Goal: Task Accomplishment & Management: Manage account settings

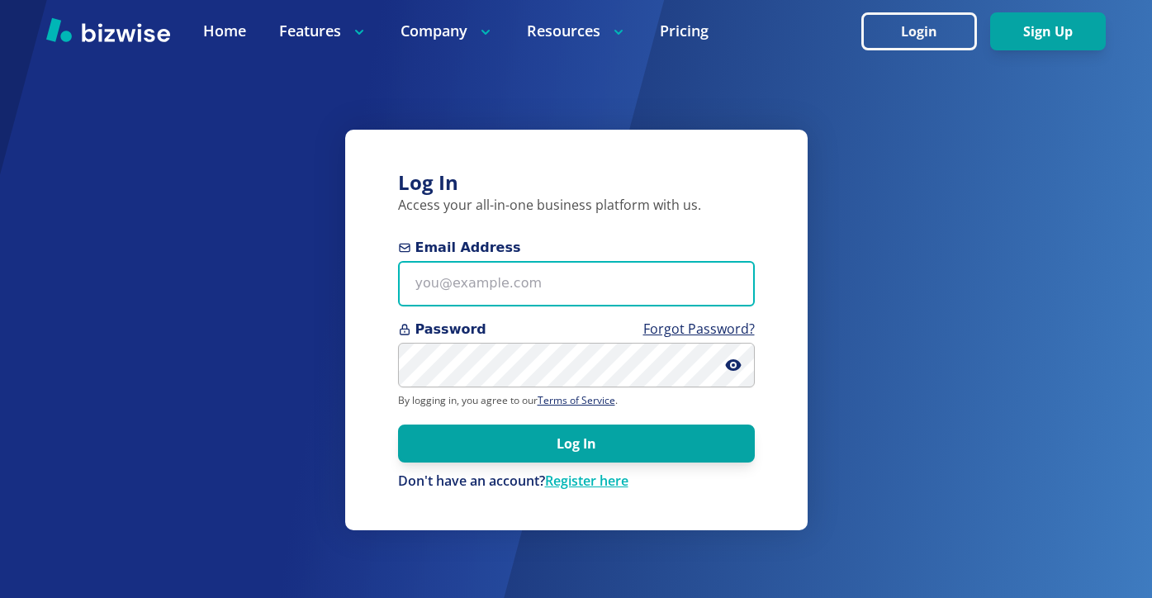
click at [588, 292] on input "Email Address" at bounding box center [576, 283] width 357 height 45
paste input "robsauto60156@gmail.com"
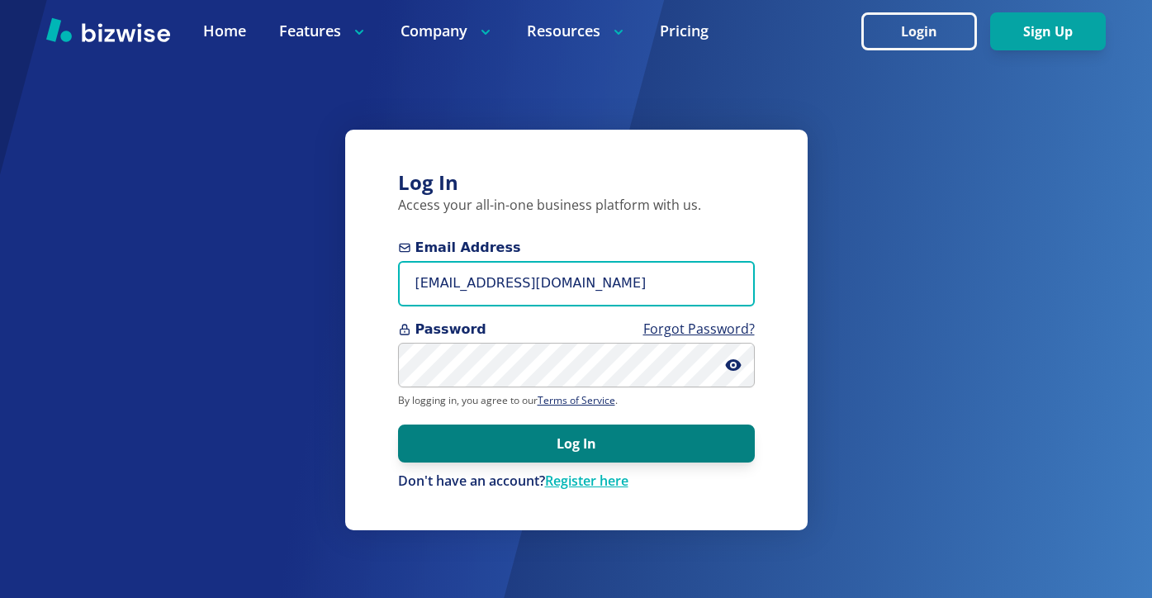
type input "robsauto60156@gmail.com"
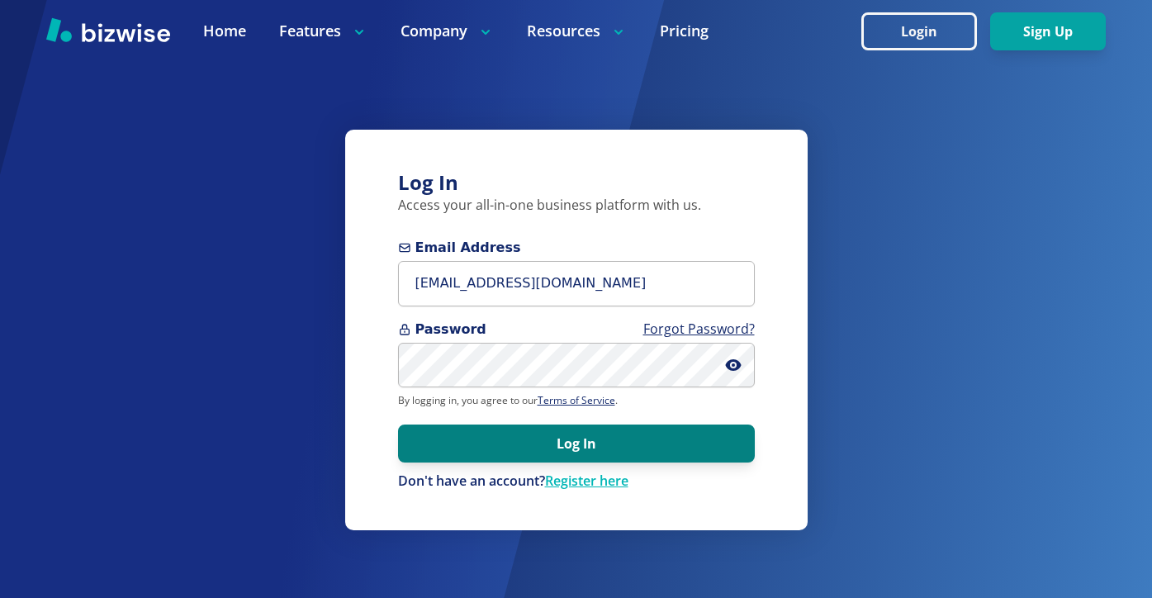
click at [544, 432] on button "Log In" at bounding box center [576, 443] width 357 height 38
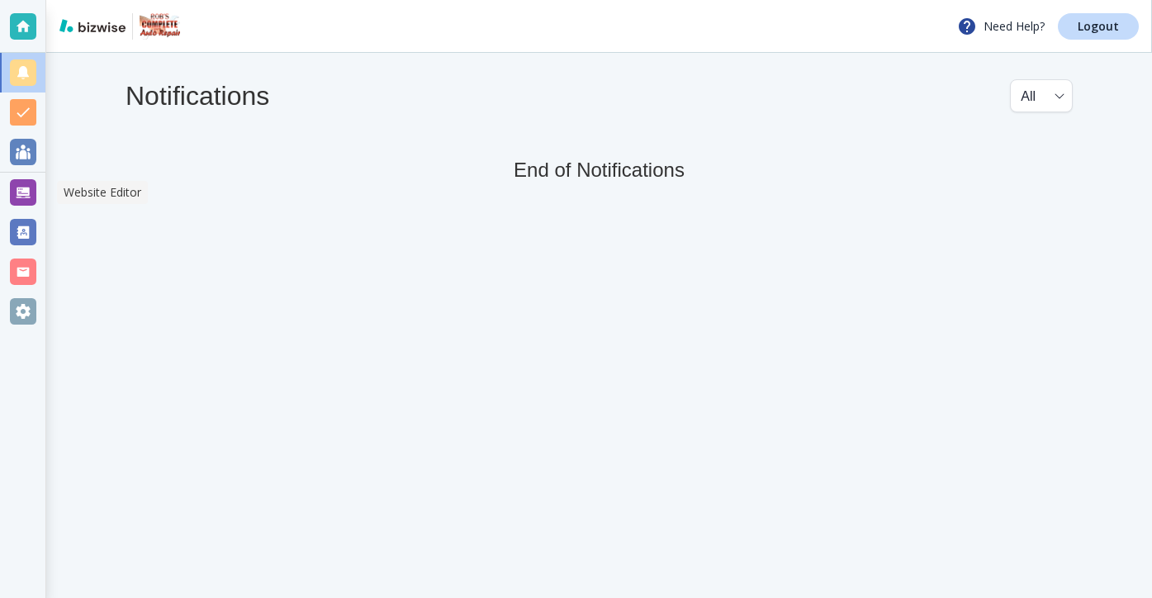
click at [31, 182] on div at bounding box center [23, 192] width 26 height 26
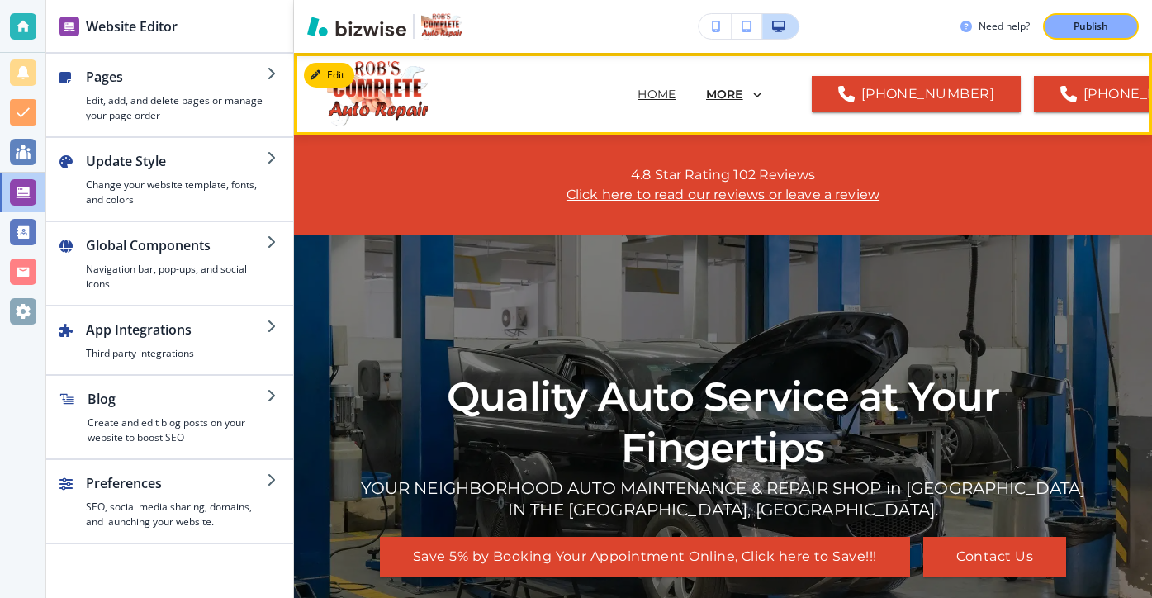
click at [706, 101] on p "MORE" at bounding box center [724, 94] width 37 height 12
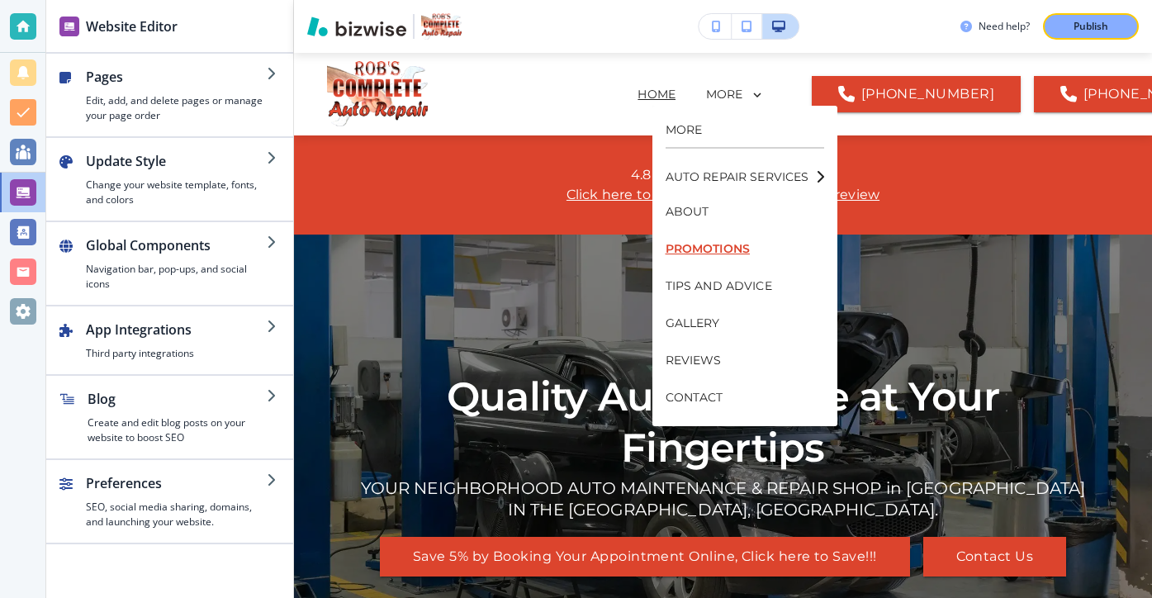
click at [699, 234] on p "PROMOTIONS" at bounding box center [744, 248] width 158 height 37
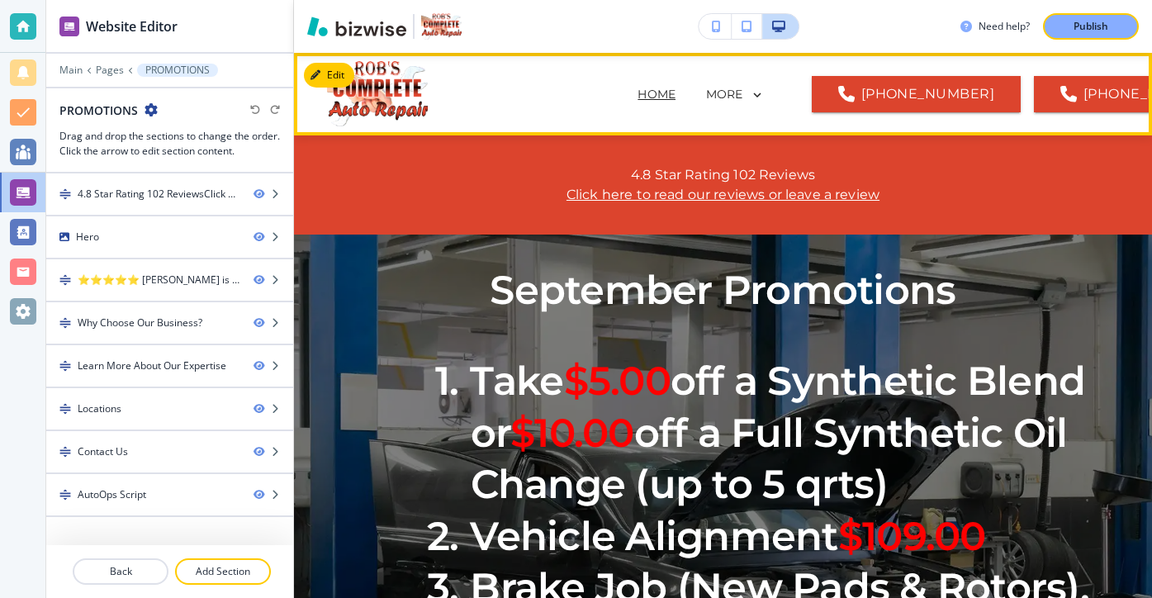
click at [637, 97] on p "HOME" at bounding box center [656, 94] width 38 height 17
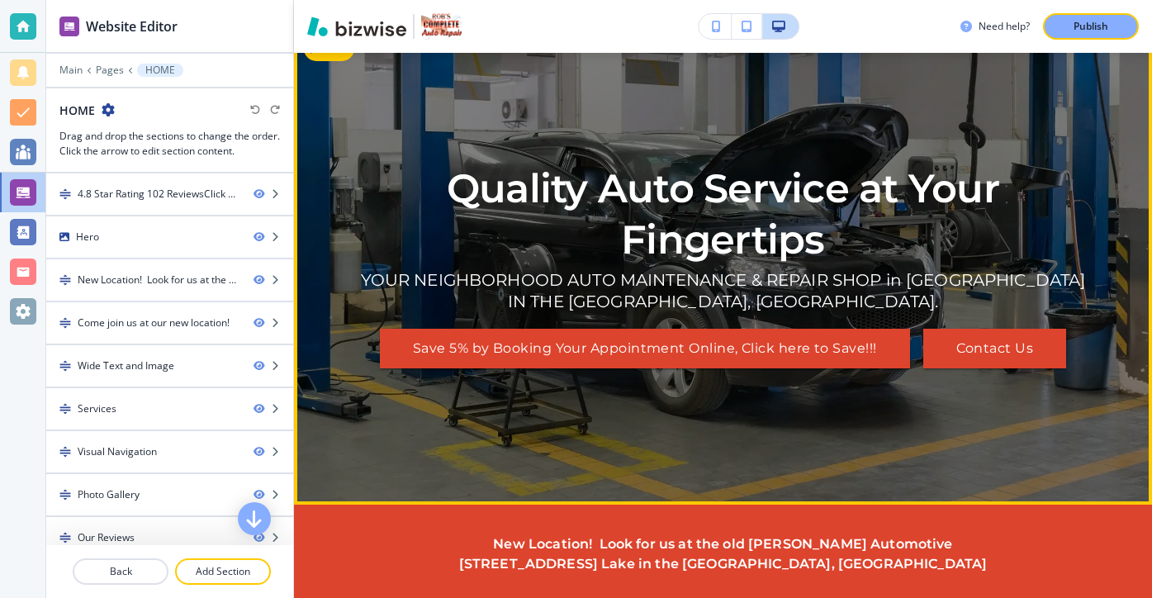
scroll to position [206, 0]
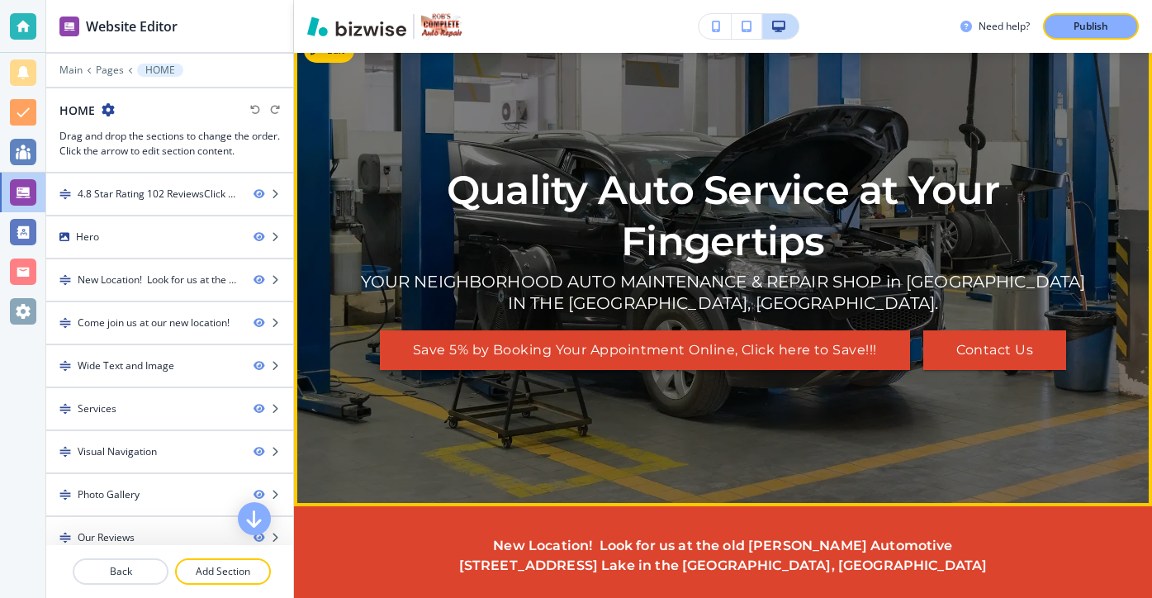
click at [643, 346] on button "Save 5% by Booking Your Appointment Online, Click here to Save!!!" at bounding box center [645, 350] width 530 height 40
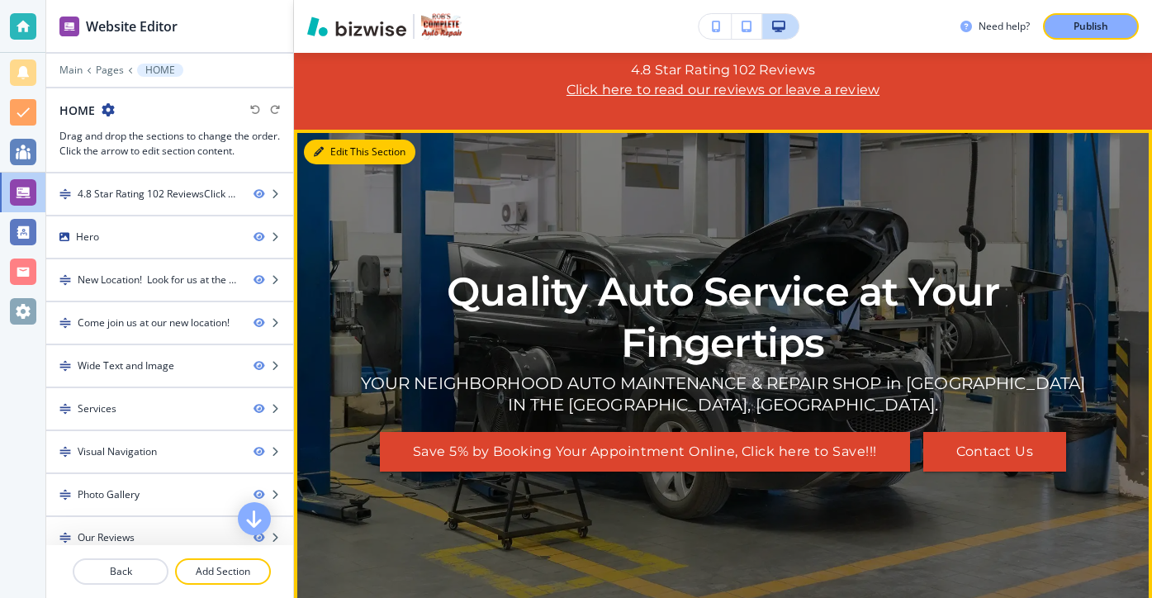
click at [343, 152] on button "Edit This Section" at bounding box center [359, 152] width 111 height 25
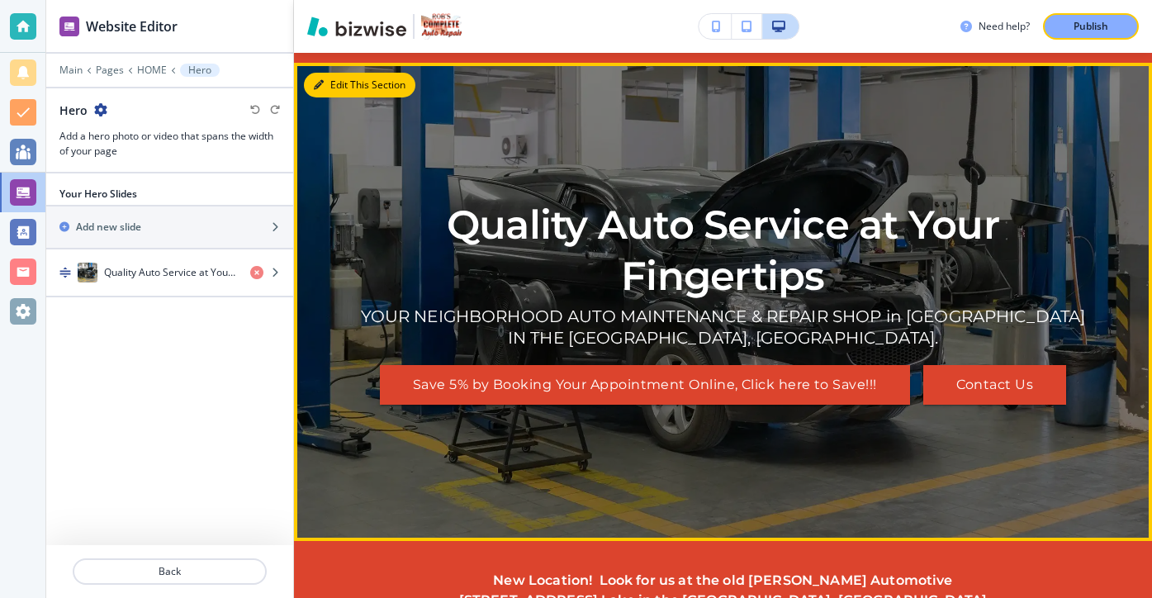
scroll to position [182, 0]
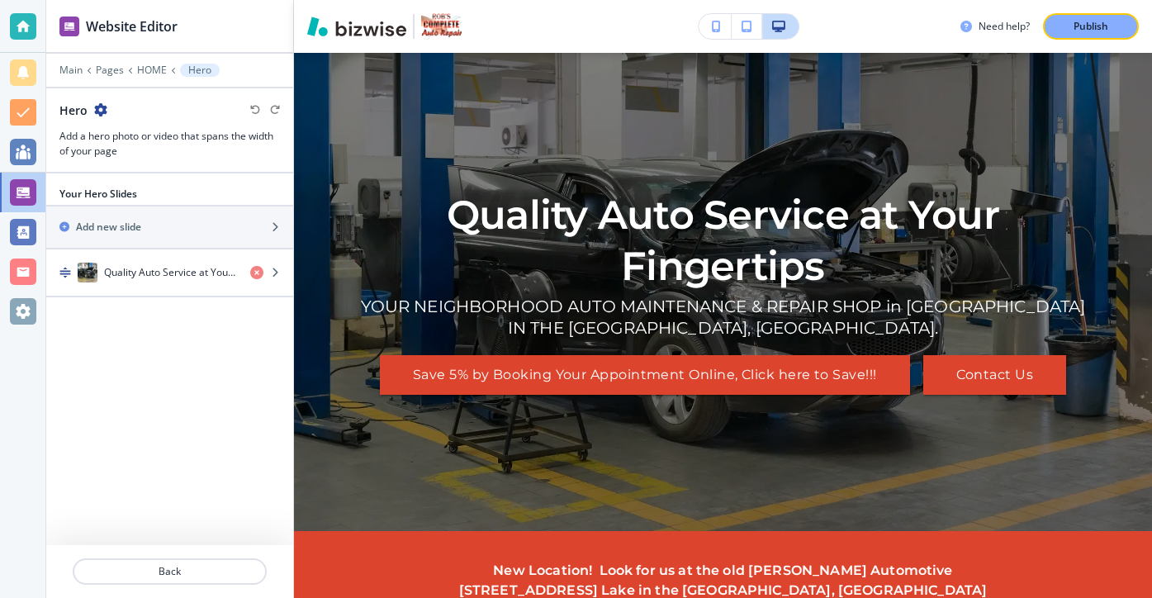
click at [163, 299] on div "Your Hero Slides Add new slide Quality Auto Service at Your Fingertips" at bounding box center [169, 249] width 247 height 124
click at [163, 293] on div "button" at bounding box center [169, 288] width 247 height 13
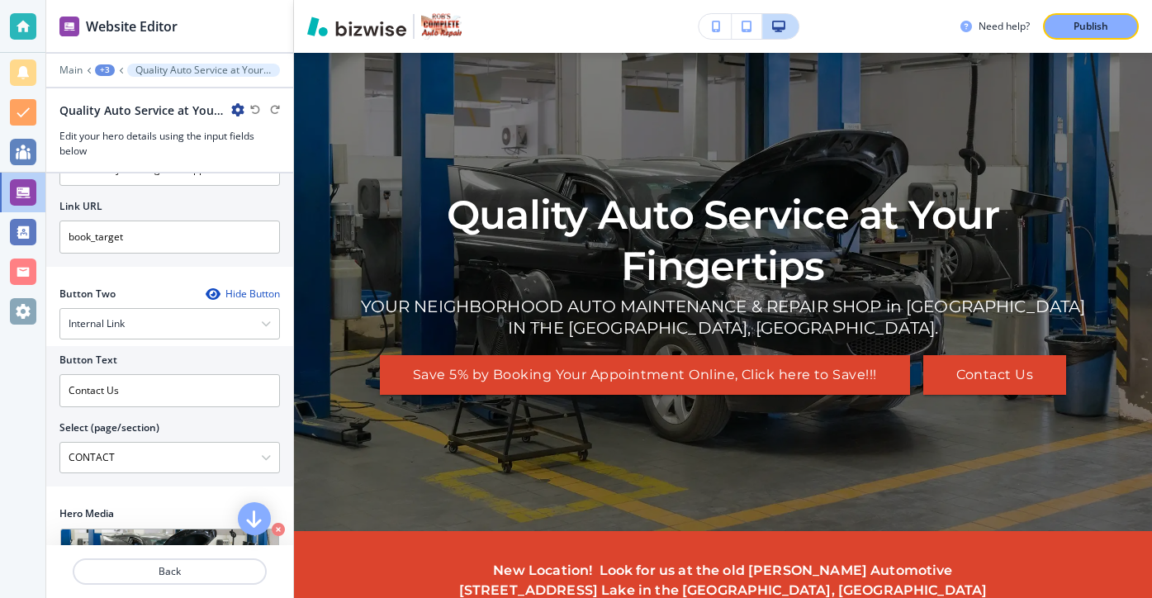
scroll to position [395, 0]
click at [224, 311] on div "Internal Link" at bounding box center [169, 326] width 219 height 30
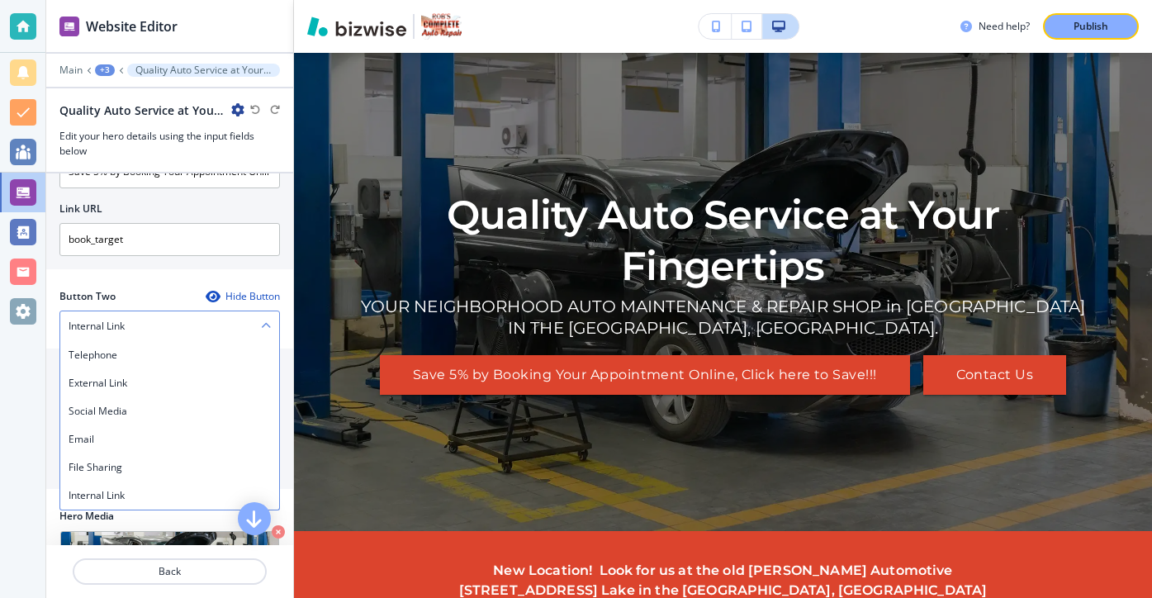
click at [224, 311] on div "Internal Link" at bounding box center [169, 326] width 219 height 30
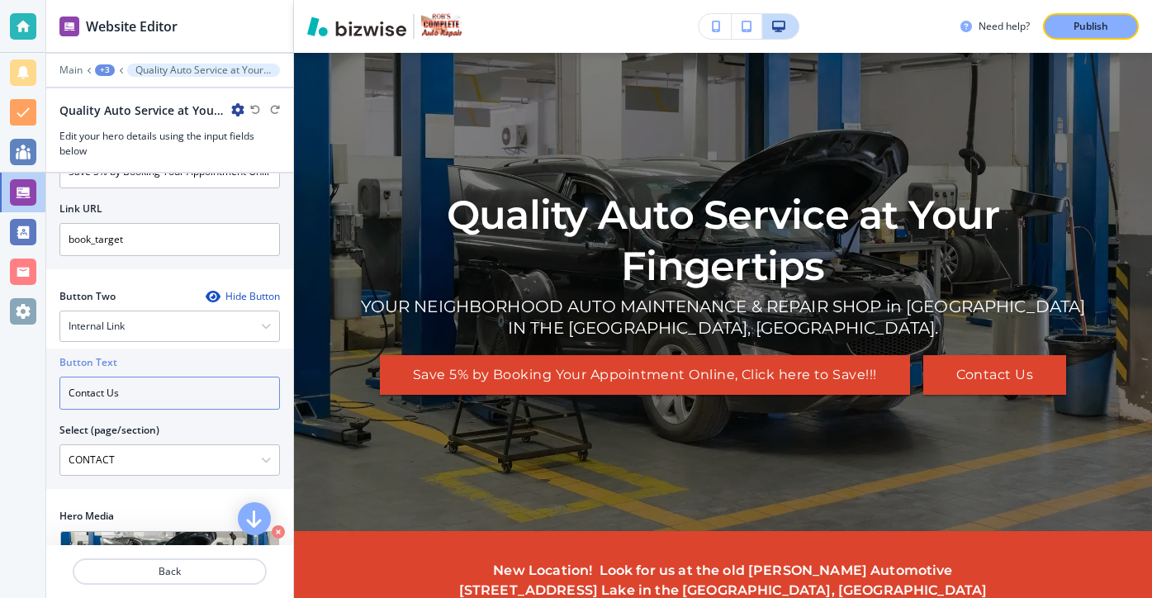
click at [212, 376] on input "Contact Us" at bounding box center [169, 392] width 220 height 33
drag, startPoint x: 212, startPoint y: 358, endPoint x: 26, endPoint y: 358, distance: 186.6
click at [26, 358] on div "Website Editor Main +3 Quality Auto Service at Your Fingertips Quality Auto Ser…" at bounding box center [576, 299] width 1152 height 598
type input "Promotions"
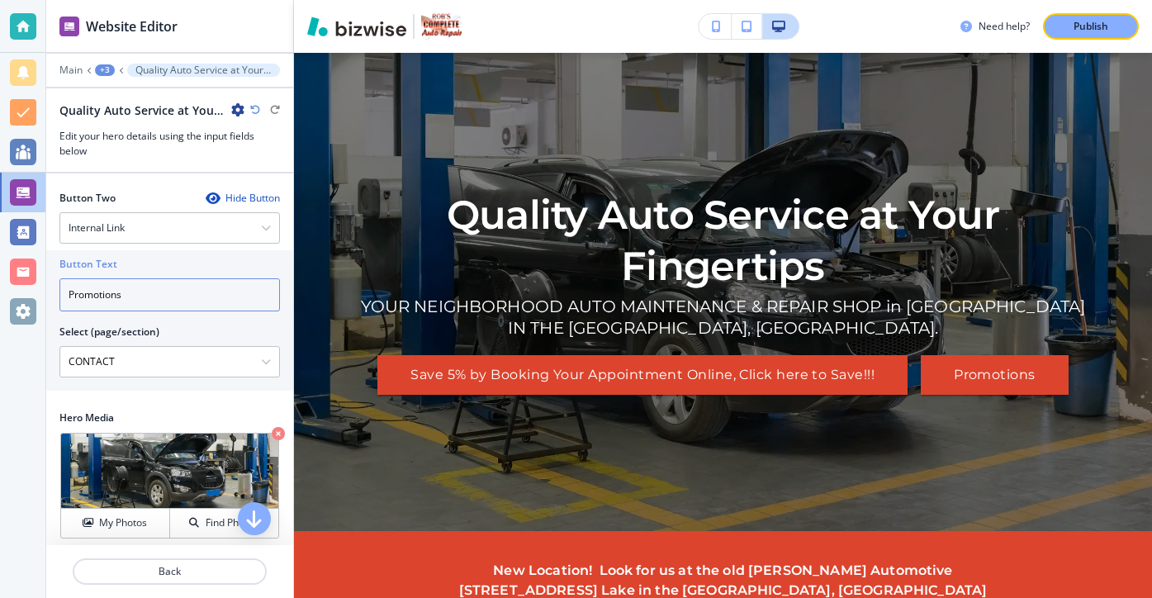
scroll to position [490, 0]
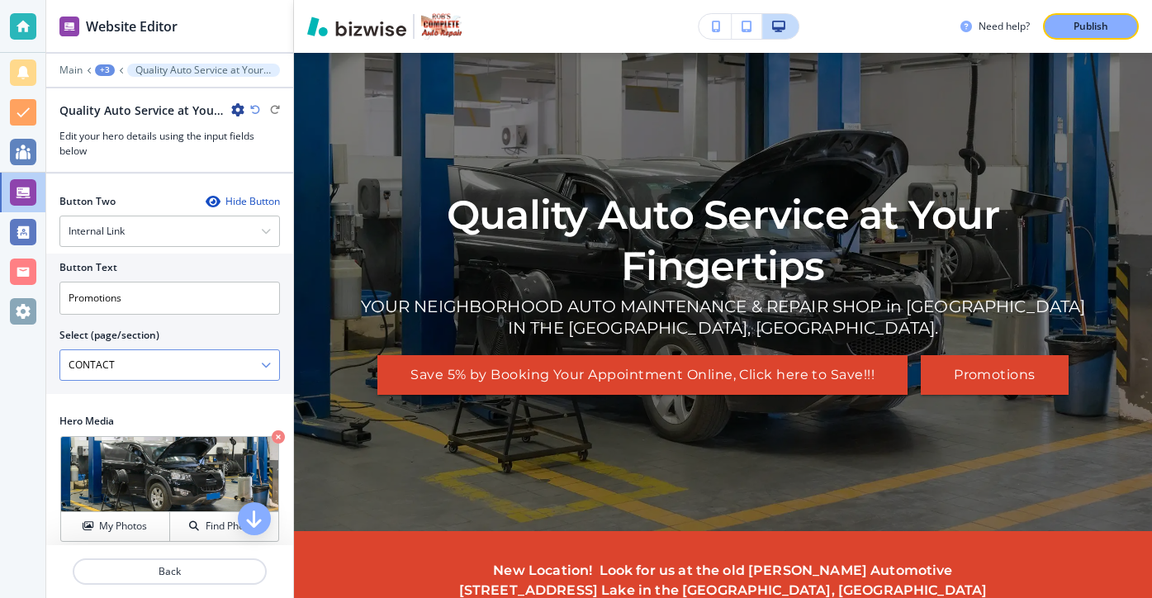
click at [274, 350] on div "CONTACT" at bounding box center [169, 365] width 219 height 30
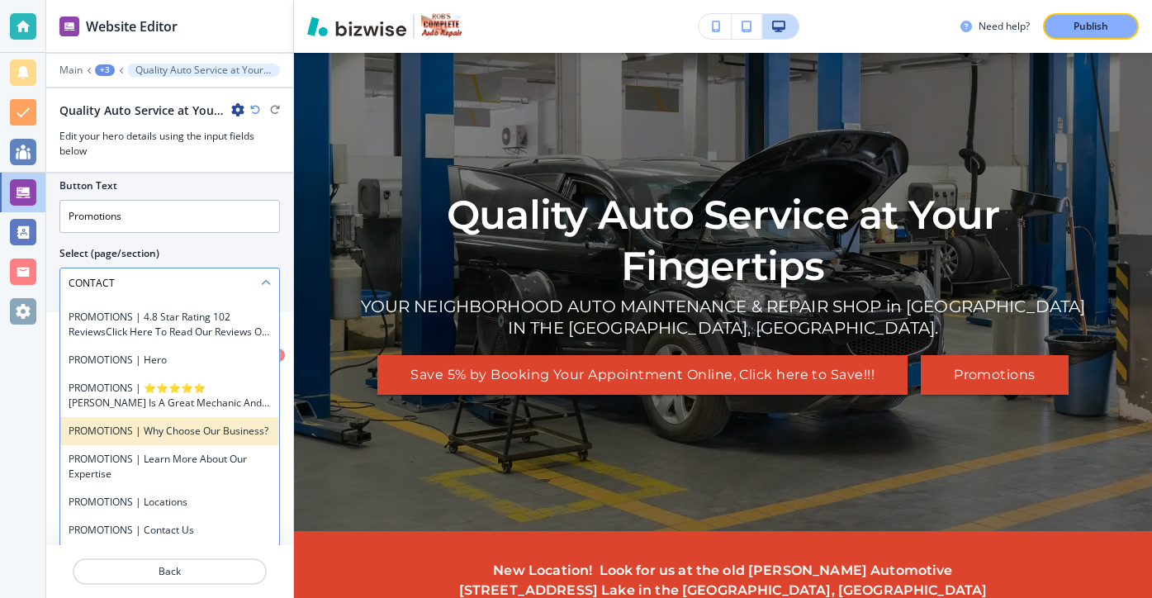
scroll to position [2930, 0]
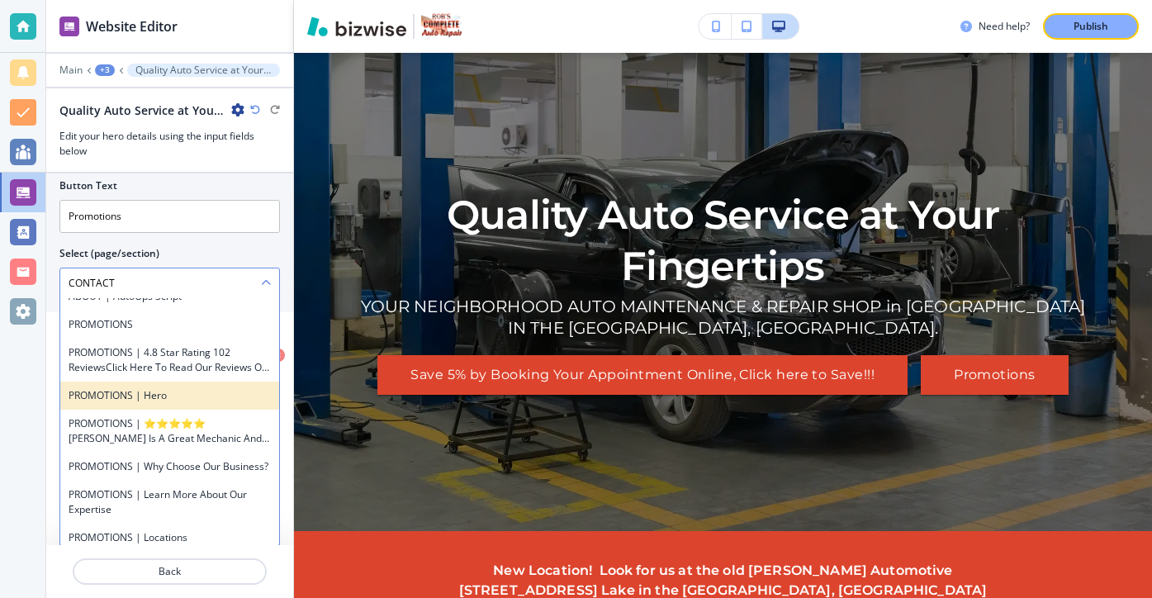
click at [207, 388] on h4 "PROMOTIONS | Hero" at bounding box center [170, 395] width 202 height 15
type \(page\/section\) "PROMOTIONS | Hero"
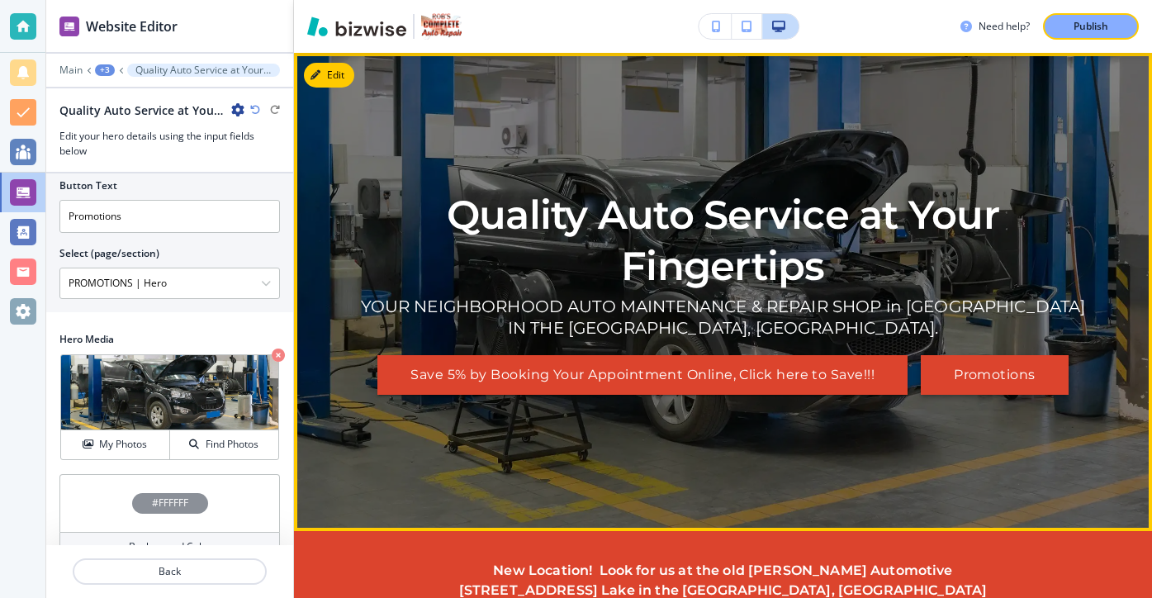
click at [963, 355] on button "Promotions" at bounding box center [994, 375] width 148 height 40
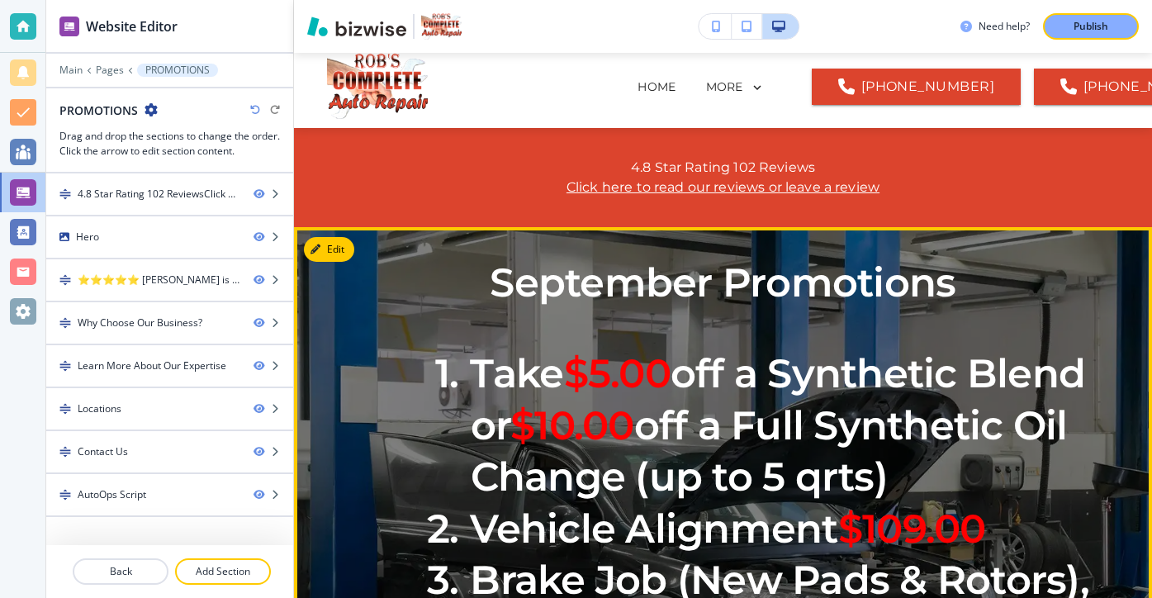
scroll to position [0, 0]
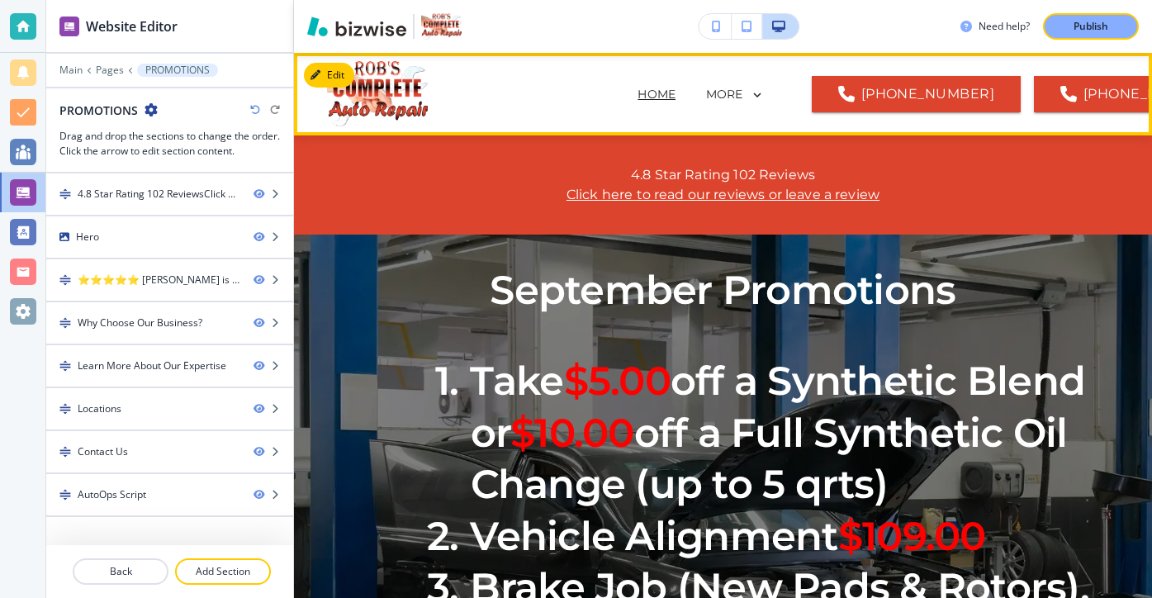
click at [637, 102] on p "HOME" at bounding box center [656, 94] width 38 height 17
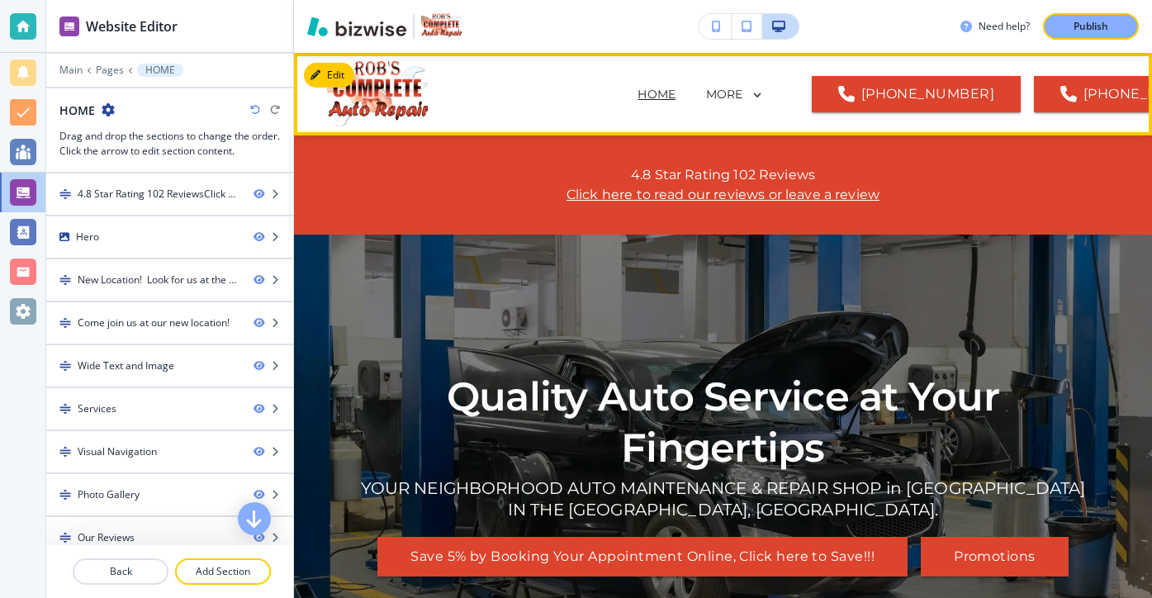
click at [637, 92] on p "HOME" at bounding box center [656, 94] width 38 height 17
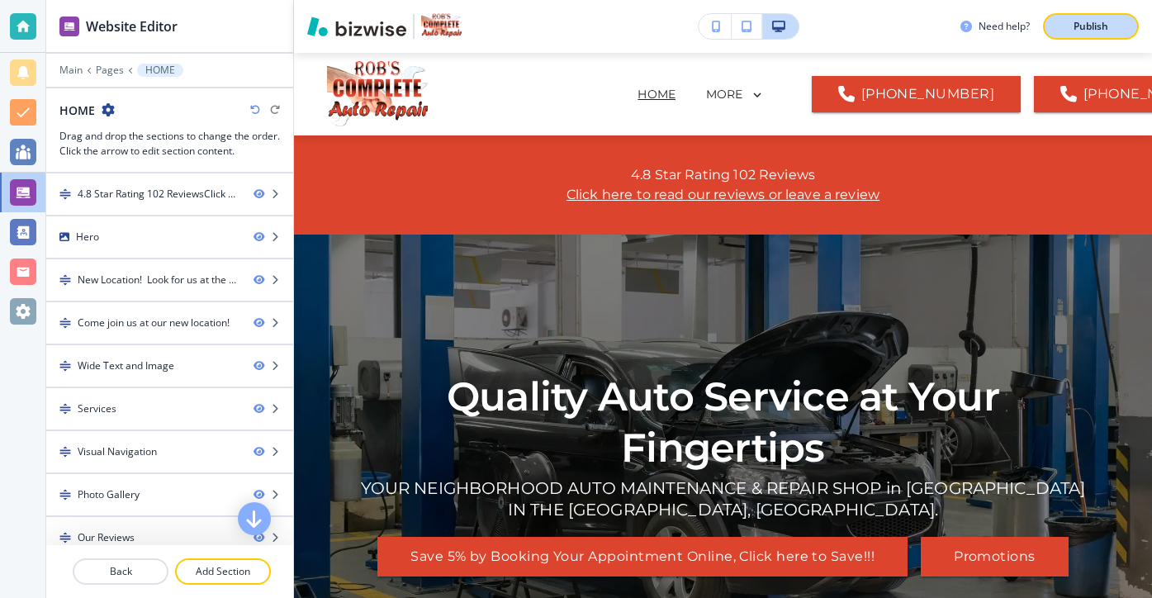
click at [1090, 22] on p "Publish" at bounding box center [1090, 26] width 35 height 15
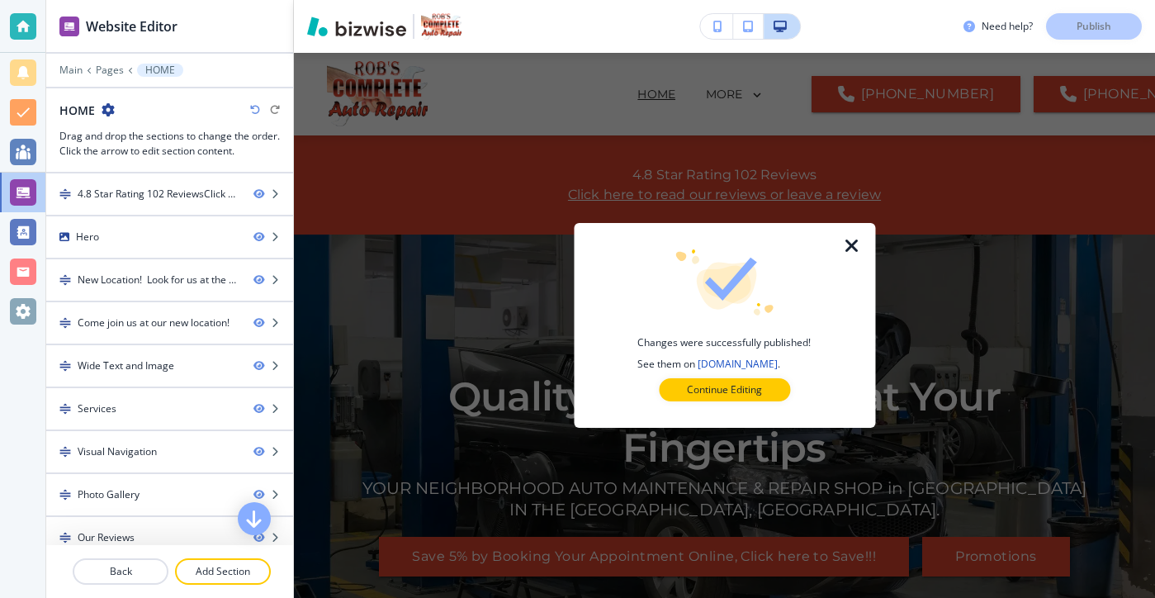
click at [791, 379] on div "Continue Editing" at bounding box center [724, 389] width 248 height 23
click at [779, 382] on button "Continue Editing" at bounding box center [724, 389] width 131 height 23
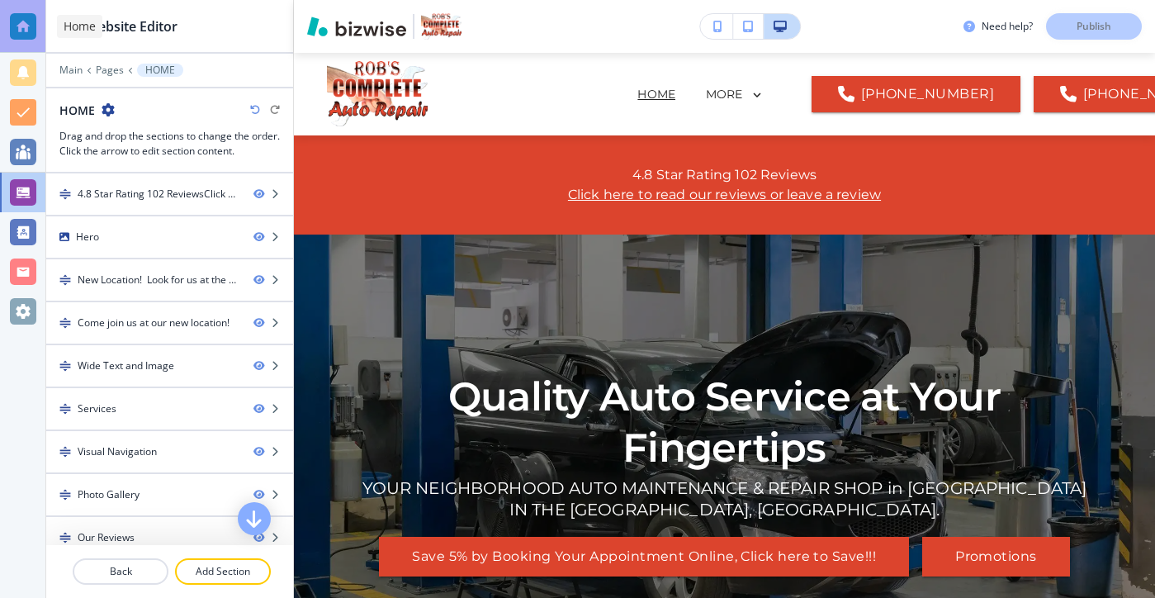
click at [26, 21] on div at bounding box center [23, 26] width 26 height 26
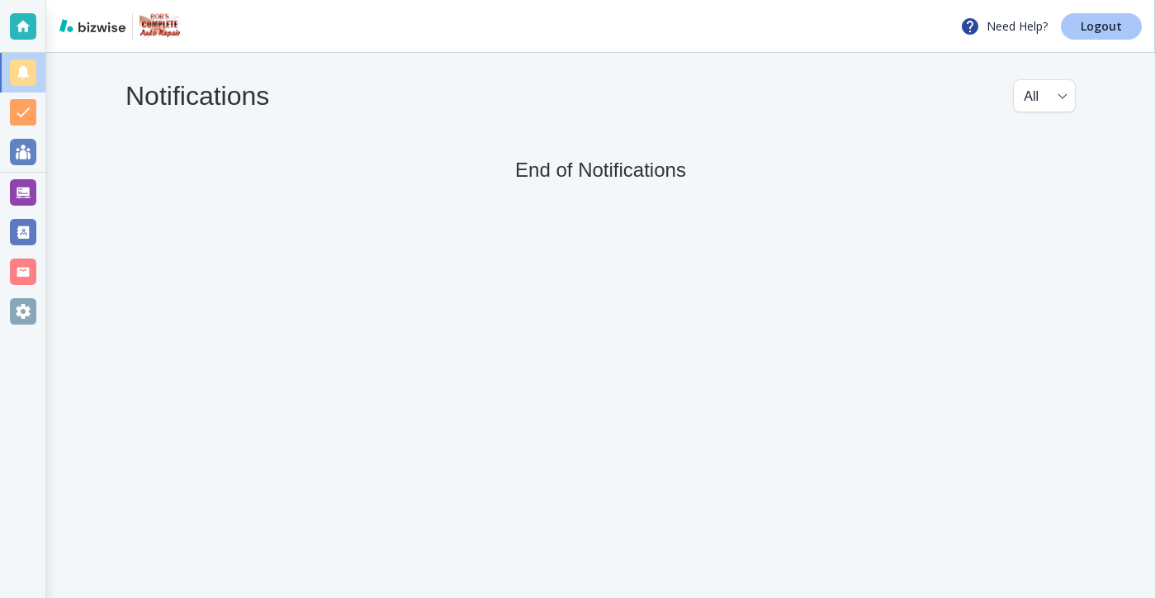
click at [1139, 29] on link "Logout" at bounding box center [1101, 26] width 81 height 26
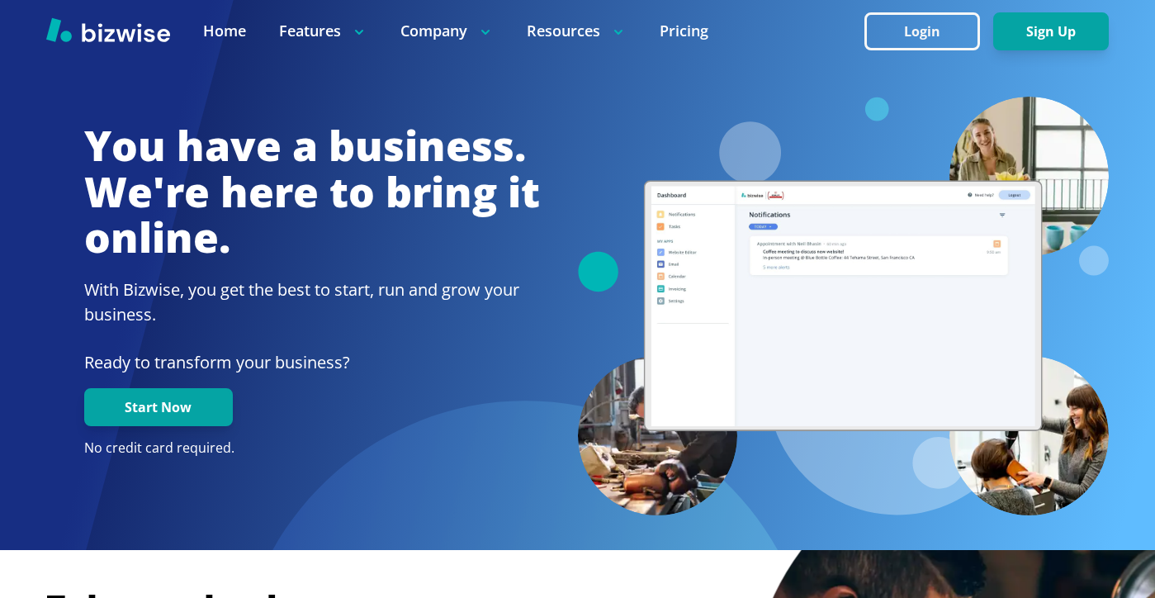
click at [945, 54] on div at bounding box center [577, 31] width 1155 height 62
click at [945, 43] on button "Login" at bounding box center [922, 31] width 116 height 38
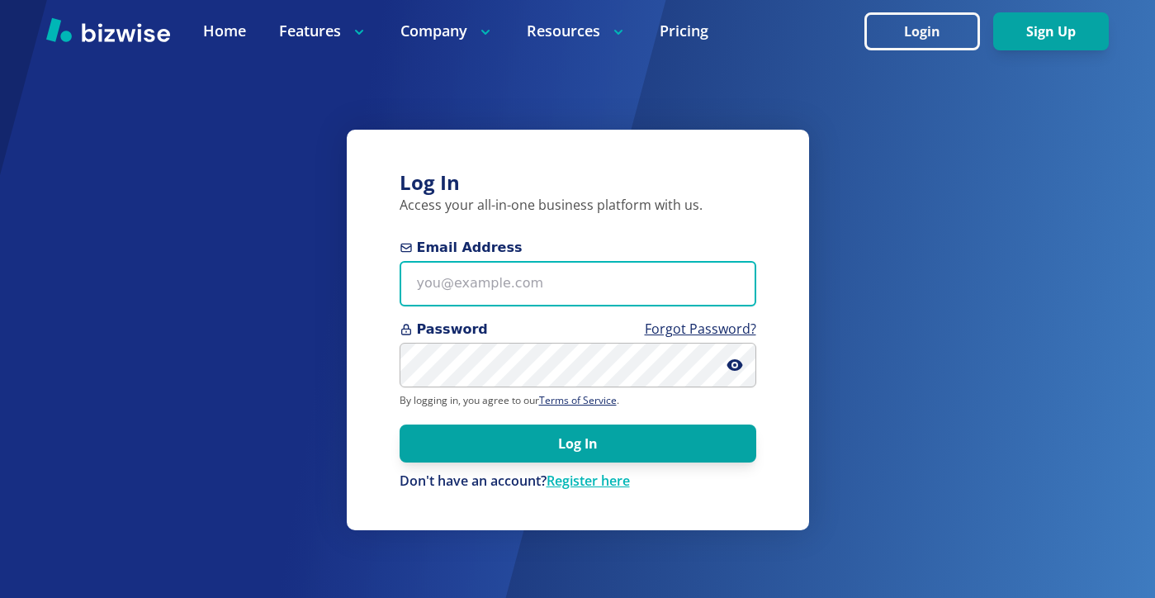
click at [525, 286] on input "Email Address" at bounding box center [578, 283] width 357 height 45
paste input "info@thestartupleads.com"
type input "info@thestartupleads.com"
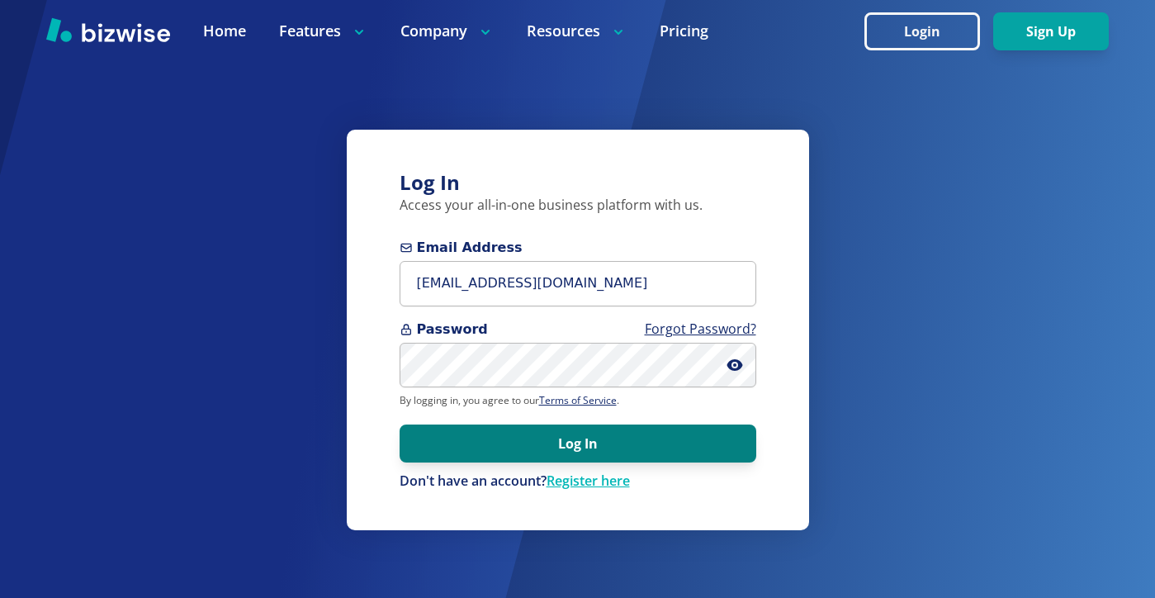
click at [499, 440] on button "Log In" at bounding box center [578, 443] width 357 height 38
